Goal: Task Accomplishment & Management: Use online tool/utility

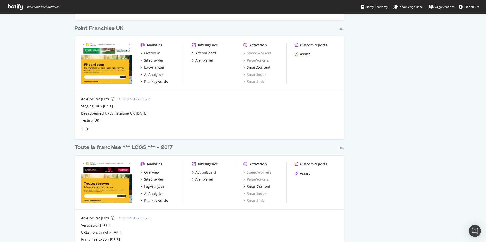
scroll to position [1032, 0]
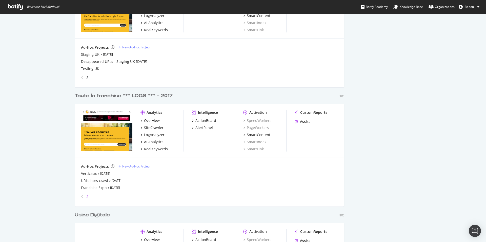
click at [86, 196] on icon "angle-right" at bounding box center [87, 196] width 3 height 4
click at [81, 196] on icon "angle-left" at bounding box center [82, 196] width 3 height 4
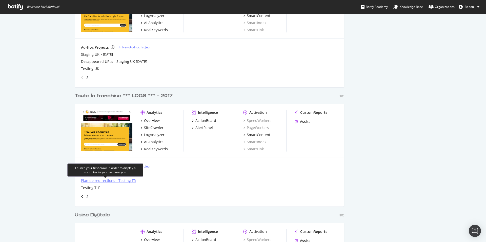
click at [126, 180] on div "Plan de redirections - Testing FR" at bounding box center [108, 180] width 55 height 5
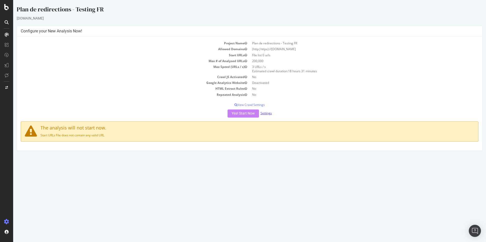
click at [270, 114] on link "Settings" at bounding box center [265, 113] width 11 height 4
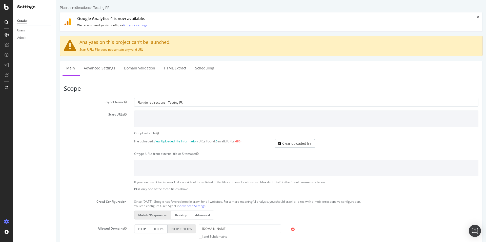
click at [176, 141] on link "View Uploaded File Information" at bounding box center [176, 141] width 44 height 4
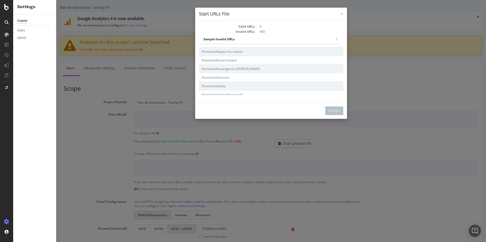
scroll to position [568, 0]
click at [332, 111] on button "Fermer" at bounding box center [334, 110] width 18 height 9
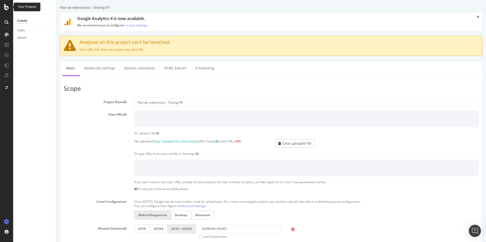
click at [6, 8] on icon at bounding box center [6, 7] width 5 height 6
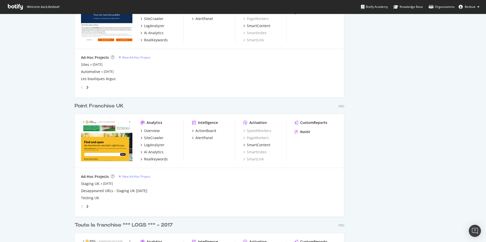
scroll to position [1006, 0]
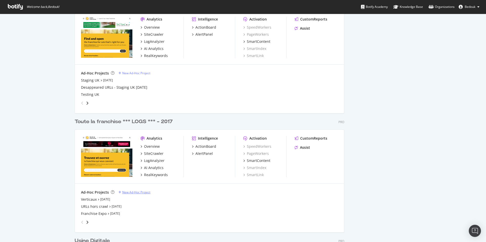
click at [135, 190] on div "New Ad-Hoc Project" at bounding box center [136, 192] width 28 height 4
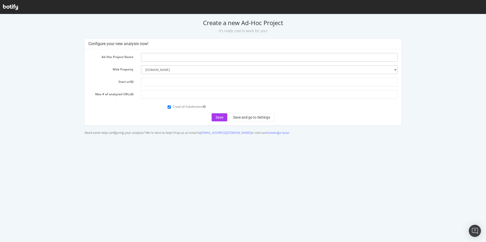
click at [155, 57] on input "text" at bounding box center [269, 57] width 256 height 9
type input "Anciens VDLF"
click at [246, 116] on button "Save and go to Settings" at bounding box center [252, 117] width 46 height 8
paste input "[URL][DOMAIN_NAME]"
type input "[URL][DOMAIN_NAME]"
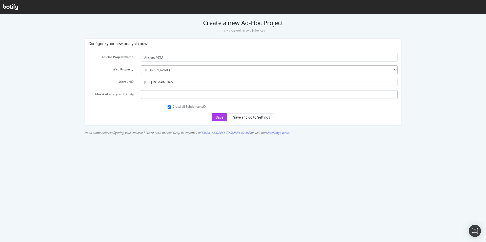
click at [161, 94] on input "number" at bounding box center [269, 94] width 256 height 9
type input "100000"
click at [141, 118] on div "Save Save and go to Settings" at bounding box center [242, 117] width 309 height 8
click at [239, 120] on button "Save and go to Settings" at bounding box center [252, 117] width 46 height 8
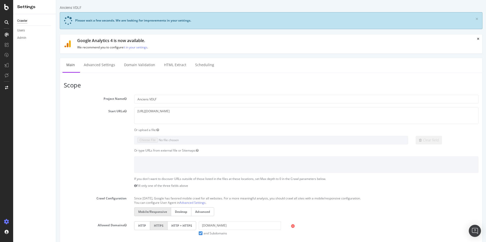
click at [221, 133] on section "Project Name Anciens VDLF Start URLs https://www.toute-la-franchise.com/ Or upl…" at bounding box center [271, 199] width 414 height 208
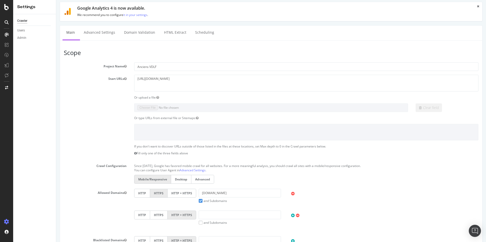
scroll to position [52, 0]
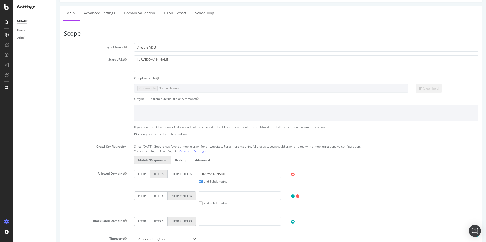
click at [174, 173] on label "HTTP + HTTPS" at bounding box center [181, 173] width 29 height 9
click at [56, 0] on input "HTTP + HTTPS" at bounding box center [56, 0] width 0 height 0
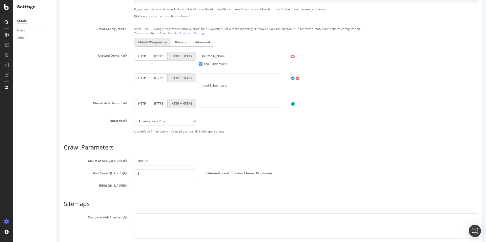
scroll to position [208, 0]
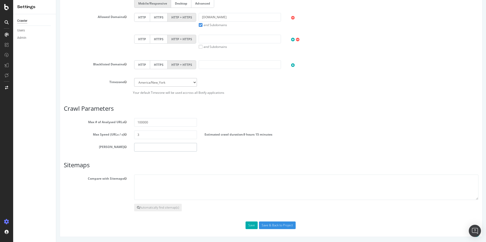
click at [147, 147] on input "number" at bounding box center [165, 147] width 63 height 9
type input "1"
click at [272, 161] on div "Scope Project Name Anciens VDLF Start URLs https://www.toute-la-franchise.com/ …" at bounding box center [271, 51] width 414 height 355
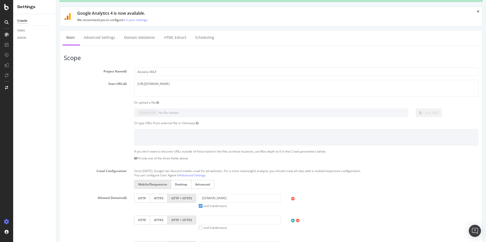
scroll to position [0, 0]
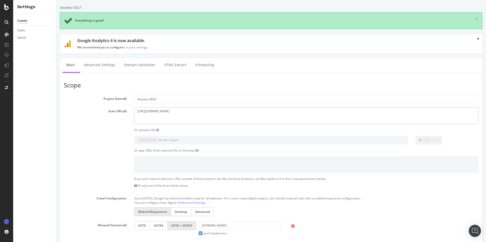
drag, startPoint x: 212, startPoint y: 112, endPoint x: 39, endPoint y: 110, distance: 173.5
click at [134, 110] on textarea "[URL][DOMAIN_NAME]" at bounding box center [306, 115] width 344 height 16
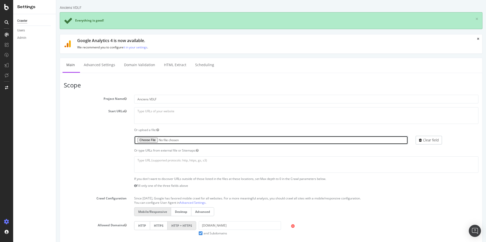
click at [148, 141] on input "file" at bounding box center [271, 140] width 274 height 9
type input "C:\fakepath\Urls VDLF.txt"
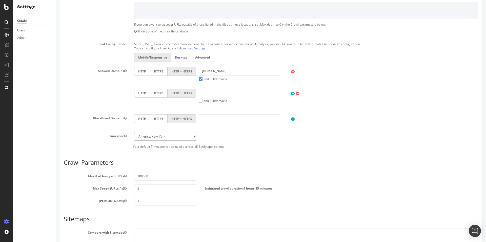
scroll to position [181, 0]
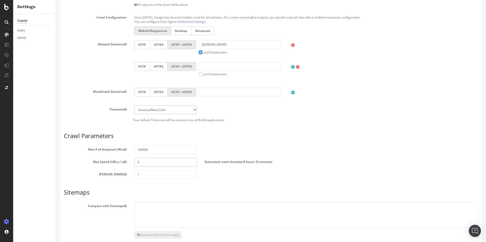
drag, startPoint x: 177, startPoint y: 163, endPoint x: 131, endPoint y: 163, distance: 45.5
click at [134, 163] on input "3" at bounding box center [165, 162] width 63 height 9
type input "6"
click at [253, 176] on div "Max Depth 1" at bounding box center [271, 174] width 422 height 9
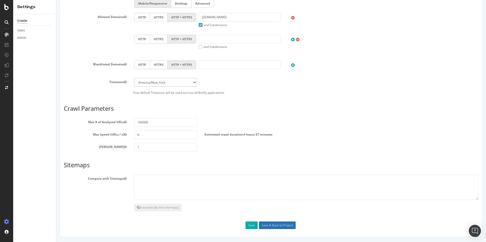
click at [282, 224] on input "Save & Back to Project" at bounding box center [277, 225] width 37 height 8
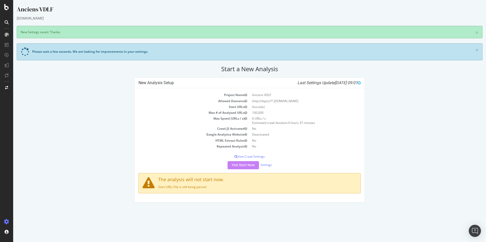
click at [245, 165] on div "Yes! Start Now Settings" at bounding box center [249, 165] width 222 height 8
click at [311, 163] on div "Yes! Start Now Settings" at bounding box center [249, 165] width 222 height 8
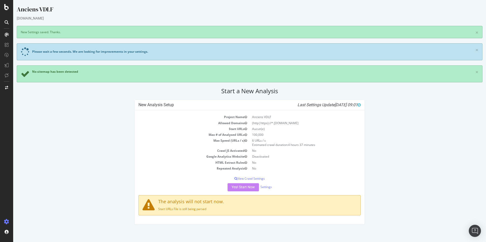
click at [243, 187] on div "Yes! Start Now Settings" at bounding box center [249, 187] width 222 height 8
click at [319, 187] on div "Yes! Start Now Settings" at bounding box center [249, 187] width 222 height 8
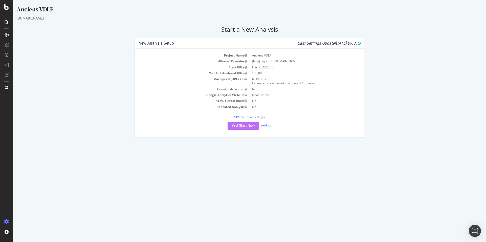
click at [243, 125] on button "Yes! Start Now" at bounding box center [242, 125] width 31 height 8
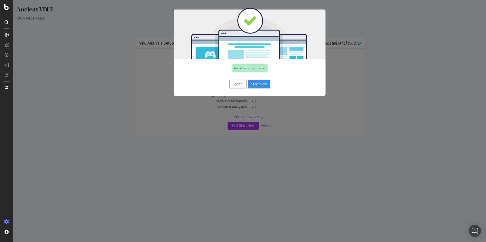
click at [258, 82] on button "Start Now" at bounding box center [259, 84] width 22 height 9
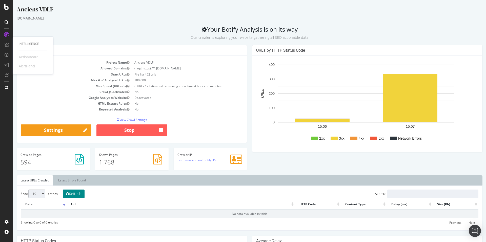
click at [79, 195] on button "Refresh" at bounding box center [74, 193] width 22 height 9
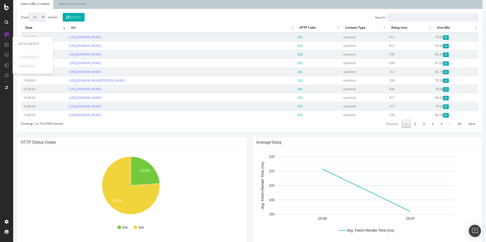
scroll to position [155, 0]
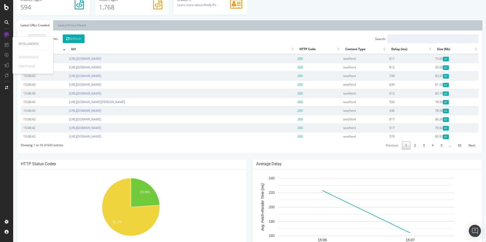
drag, startPoint x: 66, startPoint y: 138, endPoint x: 182, endPoint y: 141, distance: 115.9
click at [182, 141] on div "Show 10 25 50 100 entries Refresh Search: Date Url HTTP Code Content Type Delay…" at bounding box center [249, 91] width 457 height 115
copy tr "https://www.toute-la-franchise.com/article-ouvrir-un-magasin-de-chaussures"
click at [255, 152] on div "Show 10 25 50 100 entries Refresh Search: Date Url HTTP Code Content Type Delay…" at bounding box center [249, 91] width 465 height 123
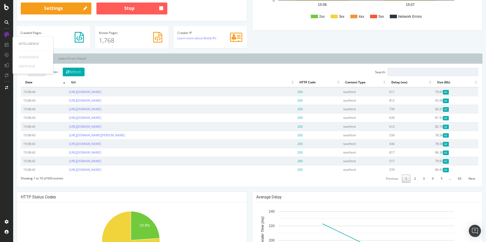
scroll to position [0, 0]
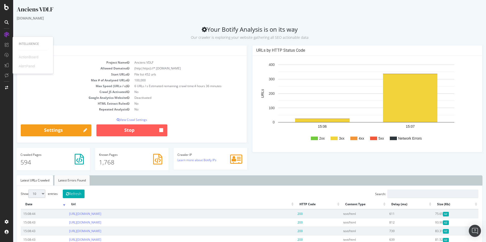
click at [76, 178] on link "Latest Errors Found" at bounding box center [71, 180] width 35 height 10
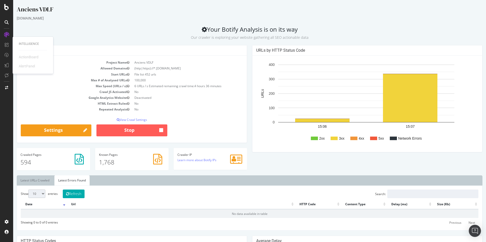
scroll to position [77, 0]
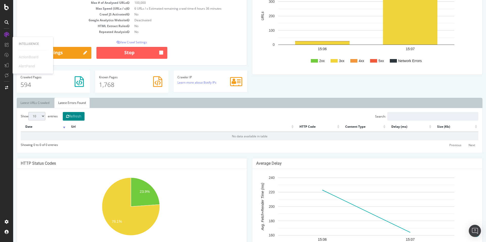
click at [79, 114] on button "Refresh" at bounding box center [74, 116] width 22 height 9
click at [33, 102] on link "Latest URLs Crawled" at bounding box center [35, 103] width 36 height 10
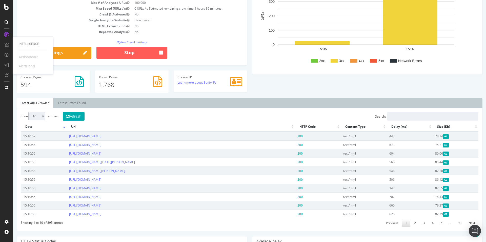
click at [28, 112] on select "10 25 50 100" at bounding box center [36, 116] width 17 height 8
select select "100"
click option "100" at bounding box center [13, 0] width 0 height 0
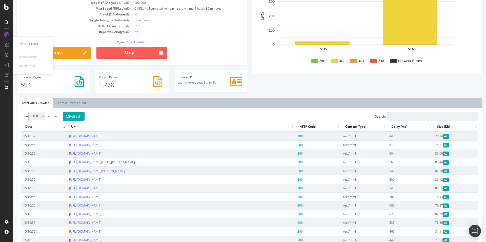
click at [71, 116] on button "Refresh" at bounding box center [74, 116] width 22 height 9
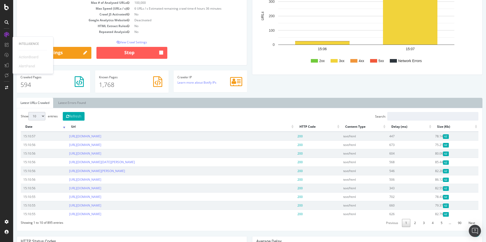
click at [28, 112] on select "10 25 50 100" at bounding box center [36, 116] width 17 height 8
select select "100"
click option "100" at bounding box center [13, 0] width 0 height 0
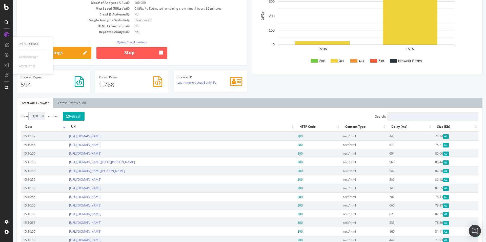
click at [161, 122] on th "Url" at bounding box center [181, 127] width 228 height 10
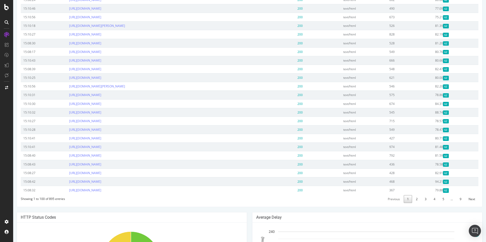
scroll to position [1032, 0]
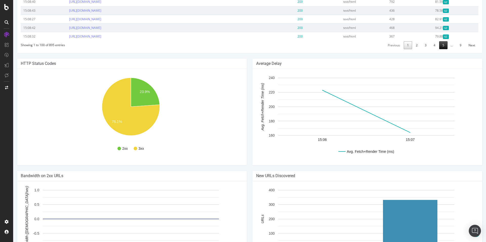
click at [439, 47] on link "5" at bounding box center [443, 45] width 8 height 8
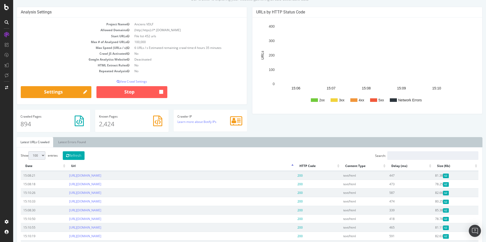
scroll to position [30, 0]
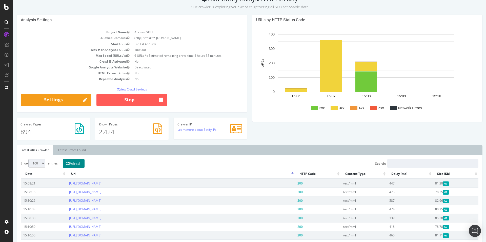
click at [79, 164] on button "Refresh" at bounding box center [74, 163] width 22 height 9
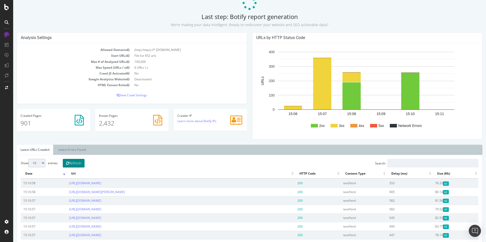
click at [76, 165] on button "Refresh" at bounding box center [74, 163] width 22 height 9
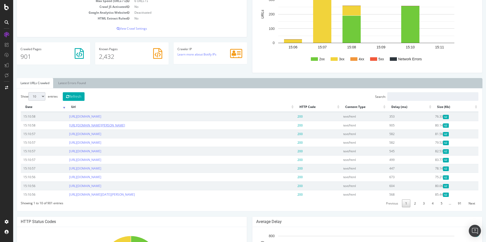
scroll to position [56, 0]
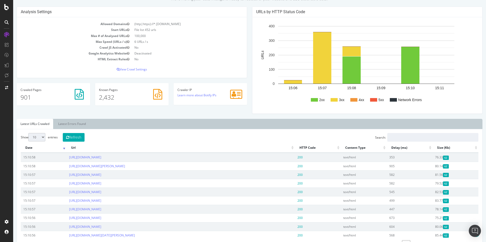
click at [28, 133] on select "10 25 50 100" at bounding box center [36, 137] width 17 height 8
select select "100"
click option "100" at bounding box center [13, 0] width 0 height 0
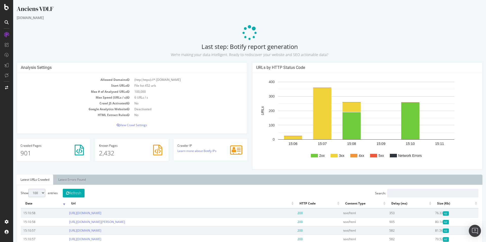
scroll to position [0, 0]
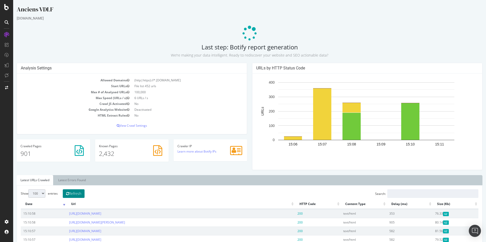
click at [79, 194] on button "Refresh" at bounding box center [74, 193] width 22 height 9
click at [73, 192] on button "Refresh" at bounding box center [74, 193] width 22 height 9
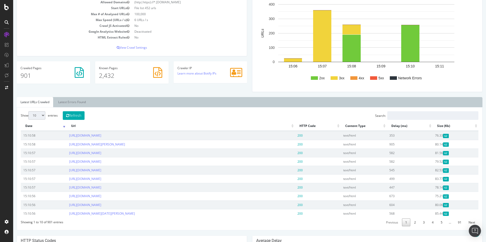
scroll to position [103, 0]
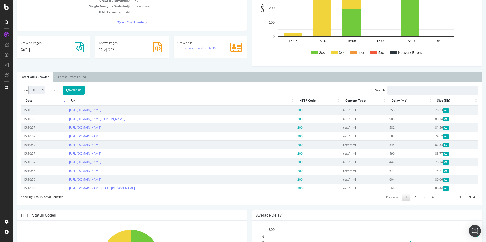
click at [28, 86] on select "10 25 50 100" at bounding box center [36, 90] width 17 height 8
select select "100"
click option "100" at bounding box center [13, 0] width 0 height 0
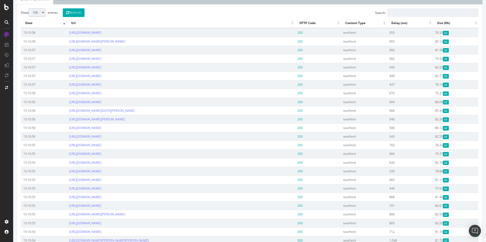
scroll to position [0, 0]
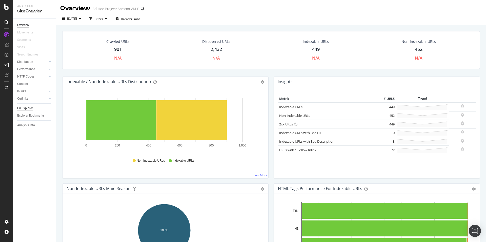
click at [31, 108] on div "Url Explorer" at bounding box center [25, 107] width 16 height 5
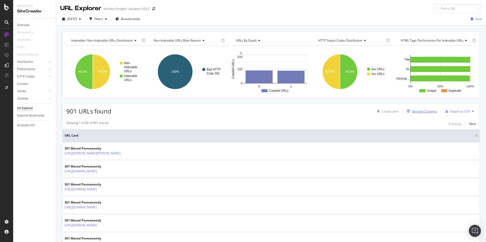
click at [422, 111] on div "Manage Columns" at bounding box center [424, 111] width 25 height 4
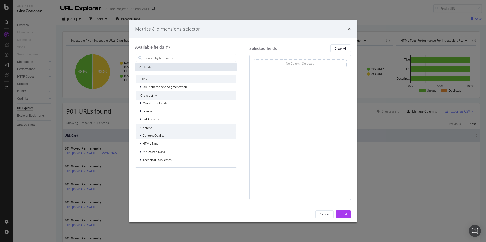
click at [149, 136] on span "Content Quality" at bounding box center [153, 135] width 22 height 4
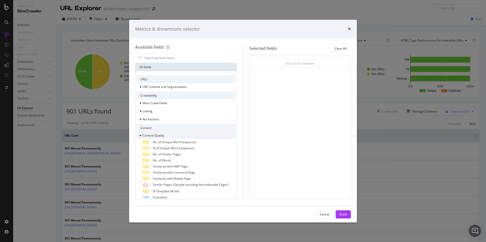
click at [149, 136] on span "Content Quality" at bounding box center [153, 135] width 22 height 4
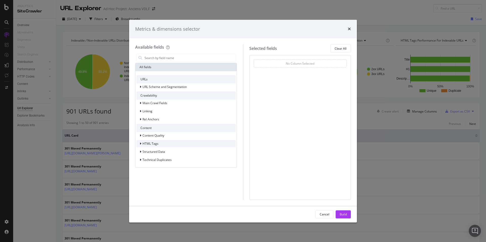
click at [148, 141] on div "HTML Tags" at bounding box center [150, 143] width 16 height 4
click at [152, 152] on span "Structured Data" at bounding box center [153, 151] width 23 height 4
click at [151, 159] on span "Technical Duplicates" at bounding box center [156, 159] width 29 height 4
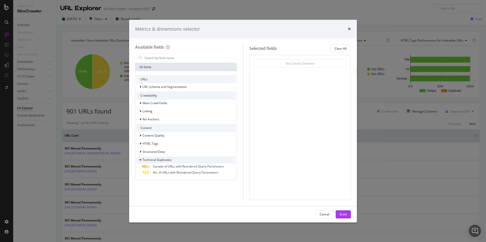
click at [151, 159] on span "Technical Duplicates" at bounding box center [156, 159] width 29 height 4
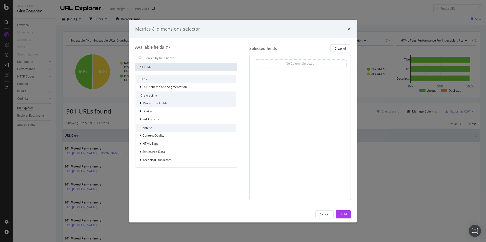
click at [156, 102] on span "Main Crawl Fields" at bounding box center [154, 103] width 25 height 4
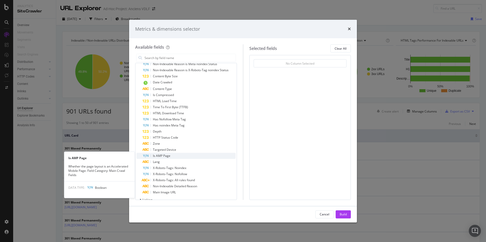
scroll to position [77, 0]
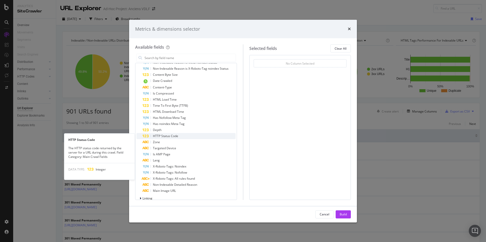
click at [183, 134] on div "HTTP Status Code" at bounding box center [188, 136] width 93 height 6
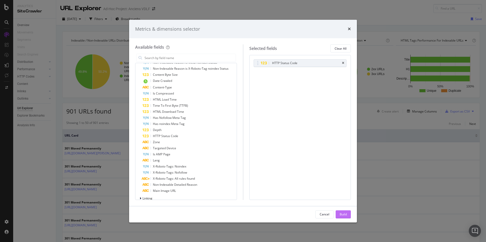
click at [341, 213] on div "Build" at bounding box center [342, 214] width 7 height 4
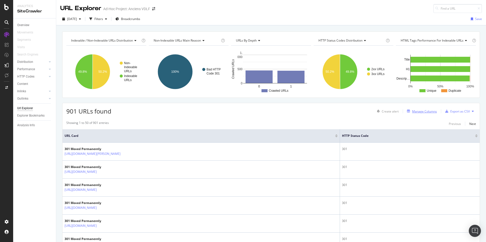
click at [412, 109] on div "Manage Columns" at bounding box center [424, 111] width 25 height 4
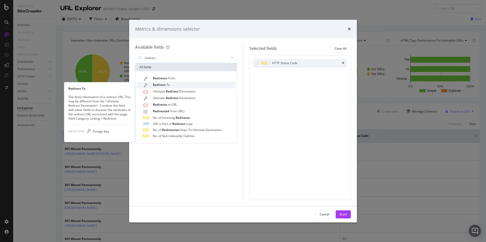
type input "redirect"
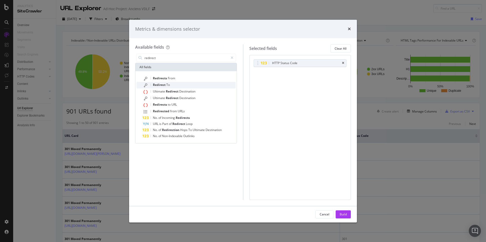
click at [168, 85] on span "To" at bounding box center [168, 84] width 4 height 4
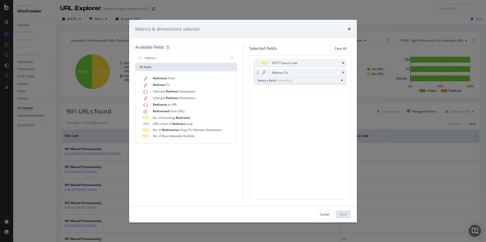
click at [288, 79] on div "(mandatory)" at bounding box center [283, 80] width 17 height 4
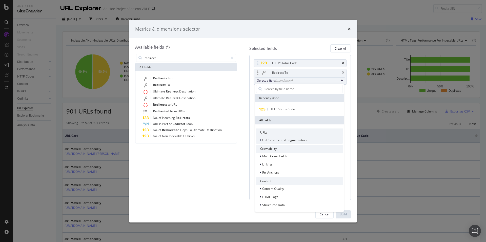
click at [292, 140] on span "URL Scheme and Segmentation" at bounding box center [284, 140] width 44 height 4
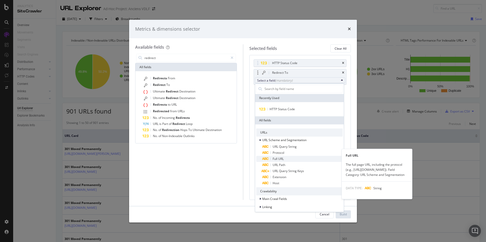
click at [284, 158] on span "Full URL" at bounding box center [302, 159] width 80 height 6
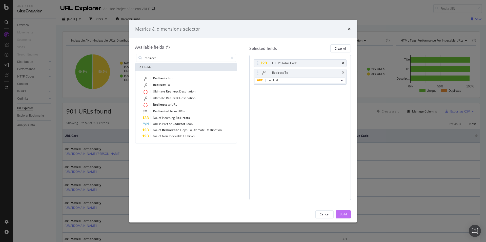
click at [347, 213] on button "Build" at bounding box center [342, 214] width 15 height 8
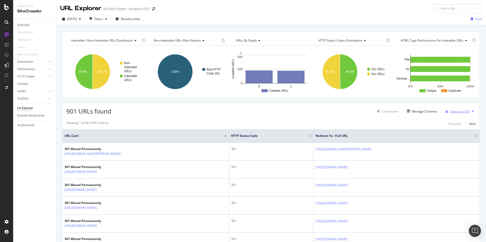
click at [462, 109] on div "Export as CSV" at bounding box center [456, 111] width 27 height 8
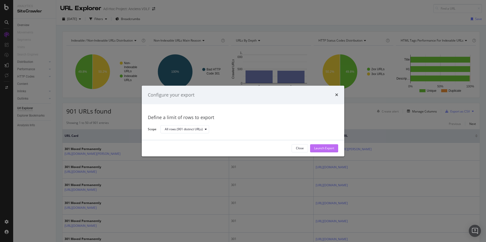
click at [328, 147] on div "Launch Export" at bounding box center [324, 148] width 20 height 4
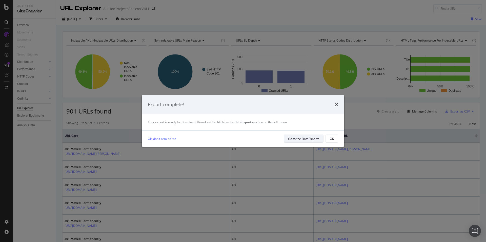
click at [317, 137] on div "Go to the DataExports" at bounding box center [303, 138] width 31 height 4
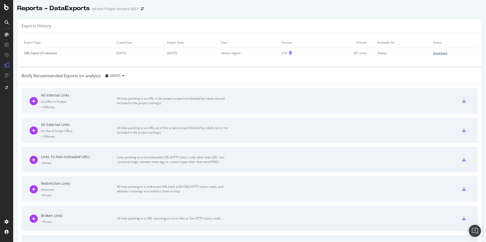
click at [438, 55] on div "Download" at bounding box center [440, 53] width 14 height 4
click at [5, 6] on icon at bounding box center [6, 7] width 5 height 6
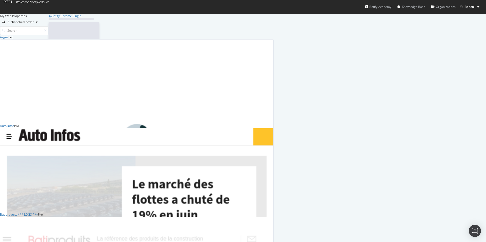
scroll to position [237, 477]
click at [472, 6] on span "Bedouk" at bounding box center [469, 7] width 11 height 4
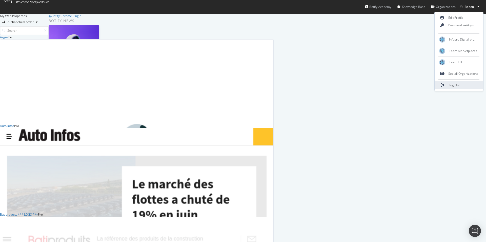
click at [457, 85] on span "Log Out" at bounding box center [453, 85] width 11 height 4
